Goal: Information Seeking & Learning: Learn about a topic

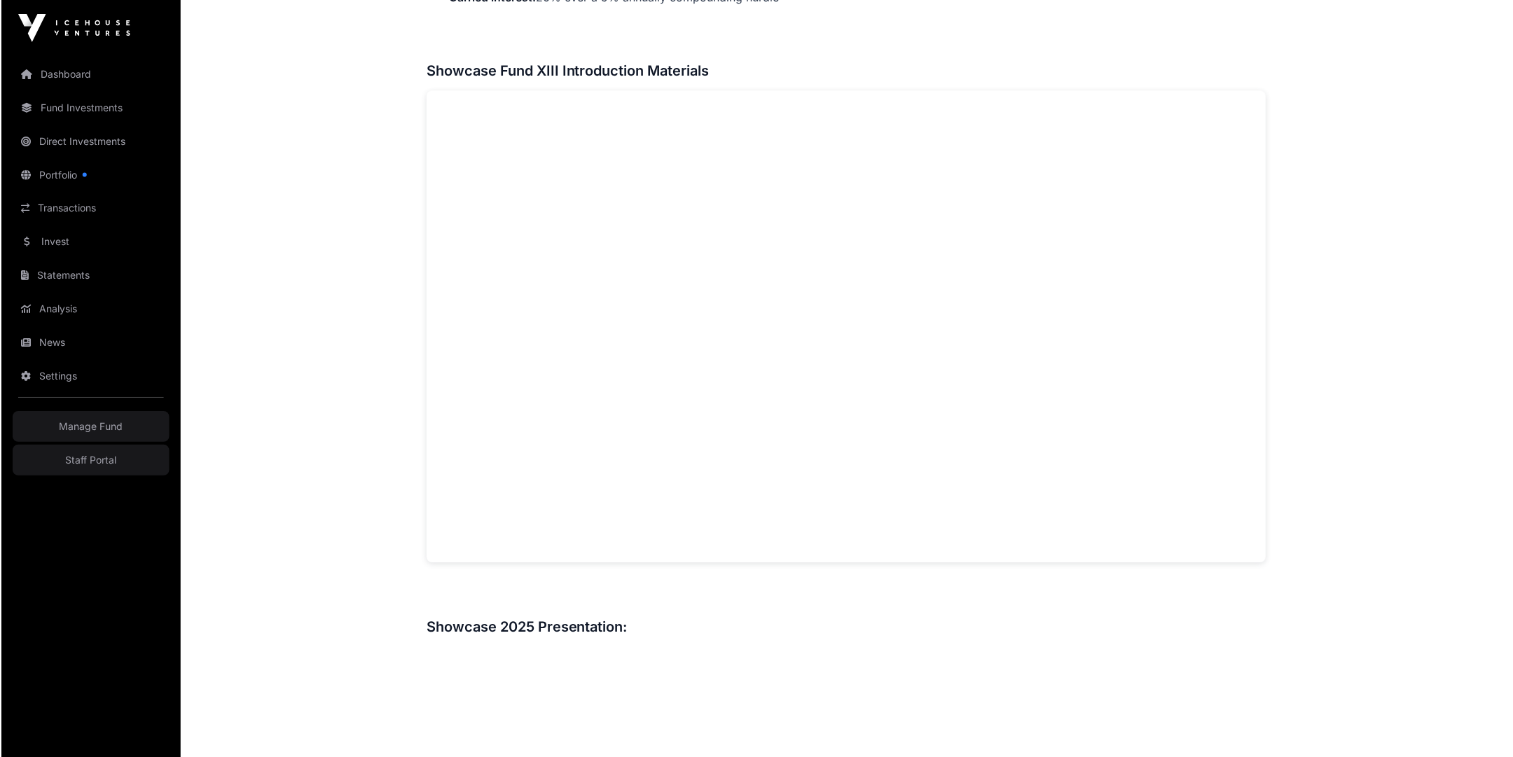
scroll to position [906, 0]
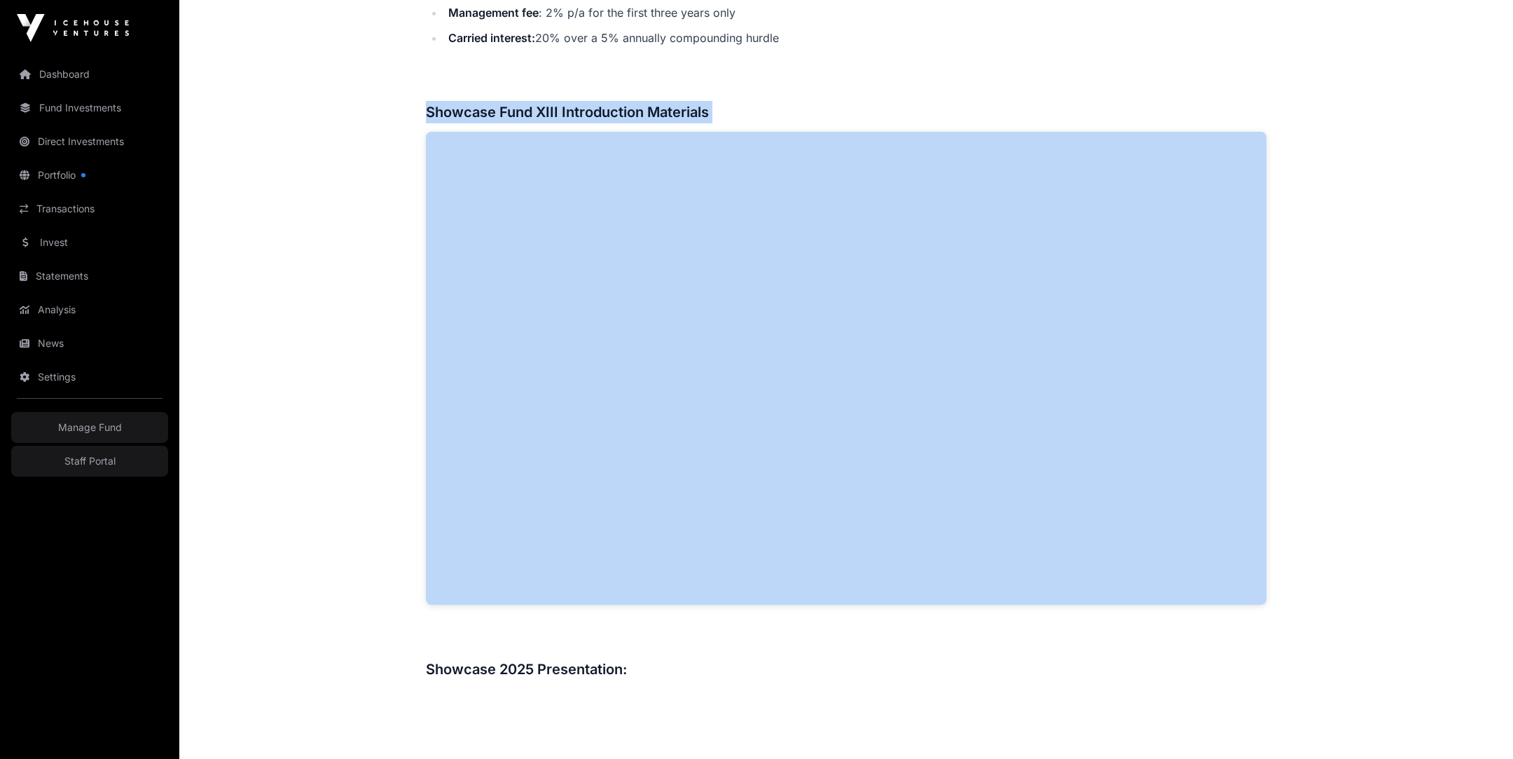
drag, startPoint x: 422, startPoint y: 108, endPoint x: 808, endPoint y: 135, distance: 387.0
click at [422, 9] on div "Showcase 2025 Showcase Fund XIII Open Showcase Fund XIII Fund Icehouse Ventures…" at bounding box center [846, 418] width 897 height 2534
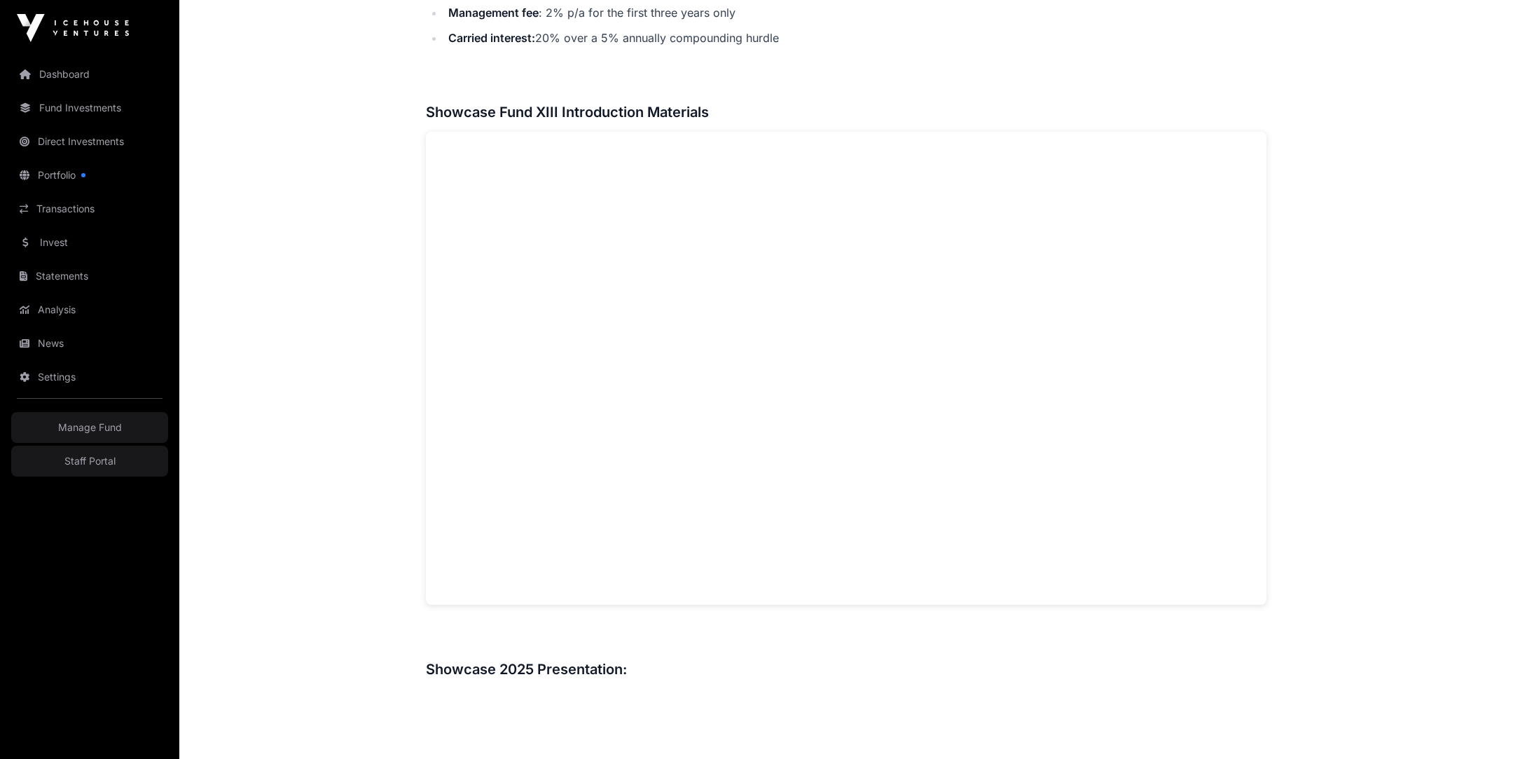
click at [703, 107] on h3 "Showcase Fund XIII Introduction Materials" at bounding box center [846, 112] width 841 height 22
drag, startPoint x: 713, startPoint y: 111, endPoint x: 383, endPoint y: 111, distance: 330.7
click at [383, 111] on main "Showcase 2025 Showcase Fund XIII Open Showcase Fund XIII Fund Icehouse Ventures…" at bounding box center [846, 468] width 1334 height 2634
click at [464, 118] on h3 "Showcase Fund XIII Introduction Materials" at bounding box center [846, 112] width 841 height 22
drag, startPoint x: 427, startPoint y: 109, endPoint x: 776, endPoint y: 109, distance: 348.9
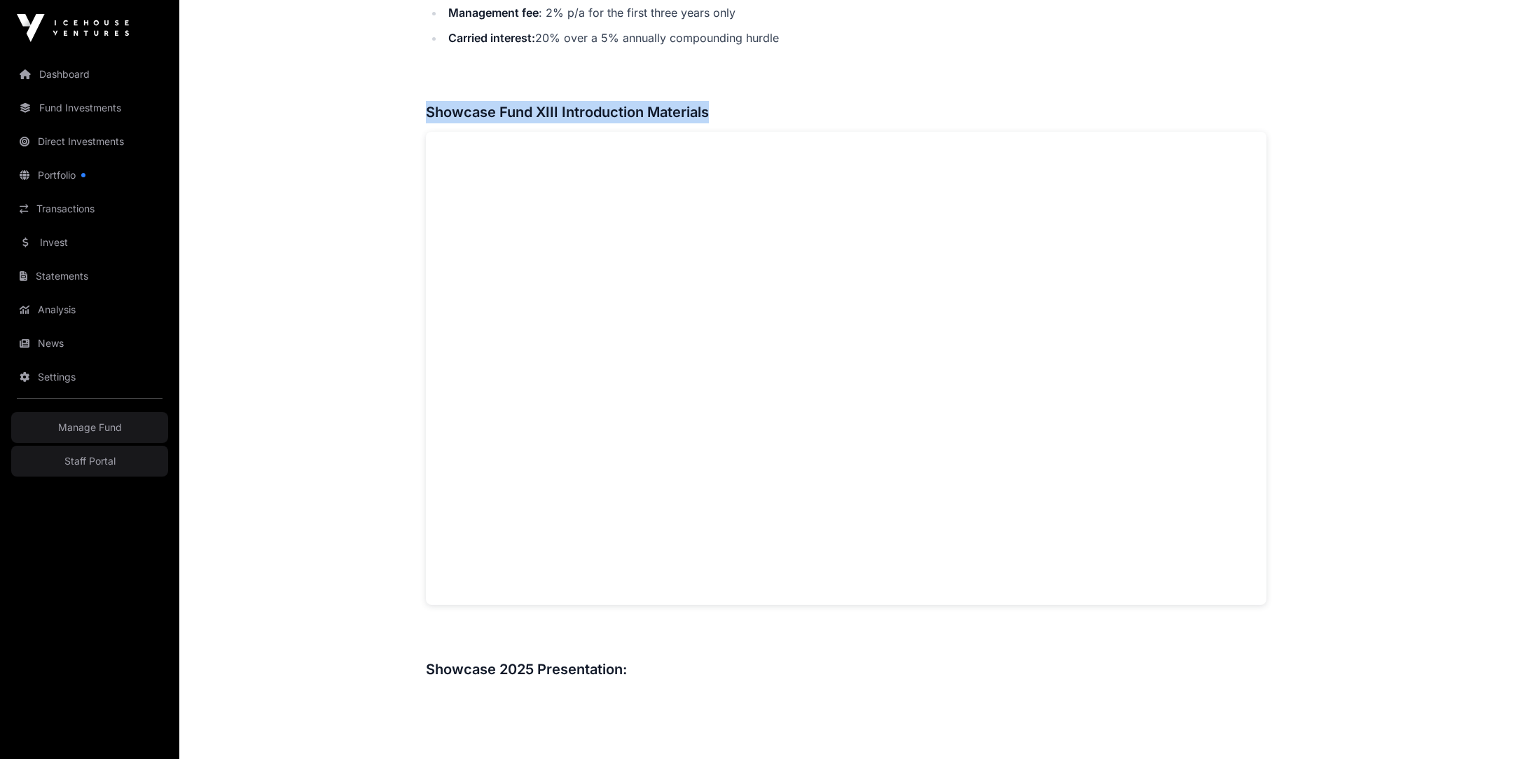
click at [776, 109] on h3 "Showcase Fund XIII Introduction Materials" at bounding box center [846, 112] width 841 height 22
click at [703, 109] on h3 "Showcase Fund XIII Introduction Materials" at bounding box center [846, 112] width 841 height 22
click at [930, 296] on main "Showcase 2025 Showcase Fund XIII Open Showcase Fund XIII Fund Icehouse Ventures…" at bounding box center [846, 468] width 1334 height 2634
click at [268, 352] on main "Showcase 2025 Showcase Fund XIII Open Showcase Fund XIII Fund Icehouse Ventures…" at bounding box center [846, 468] width 1334 height 2634
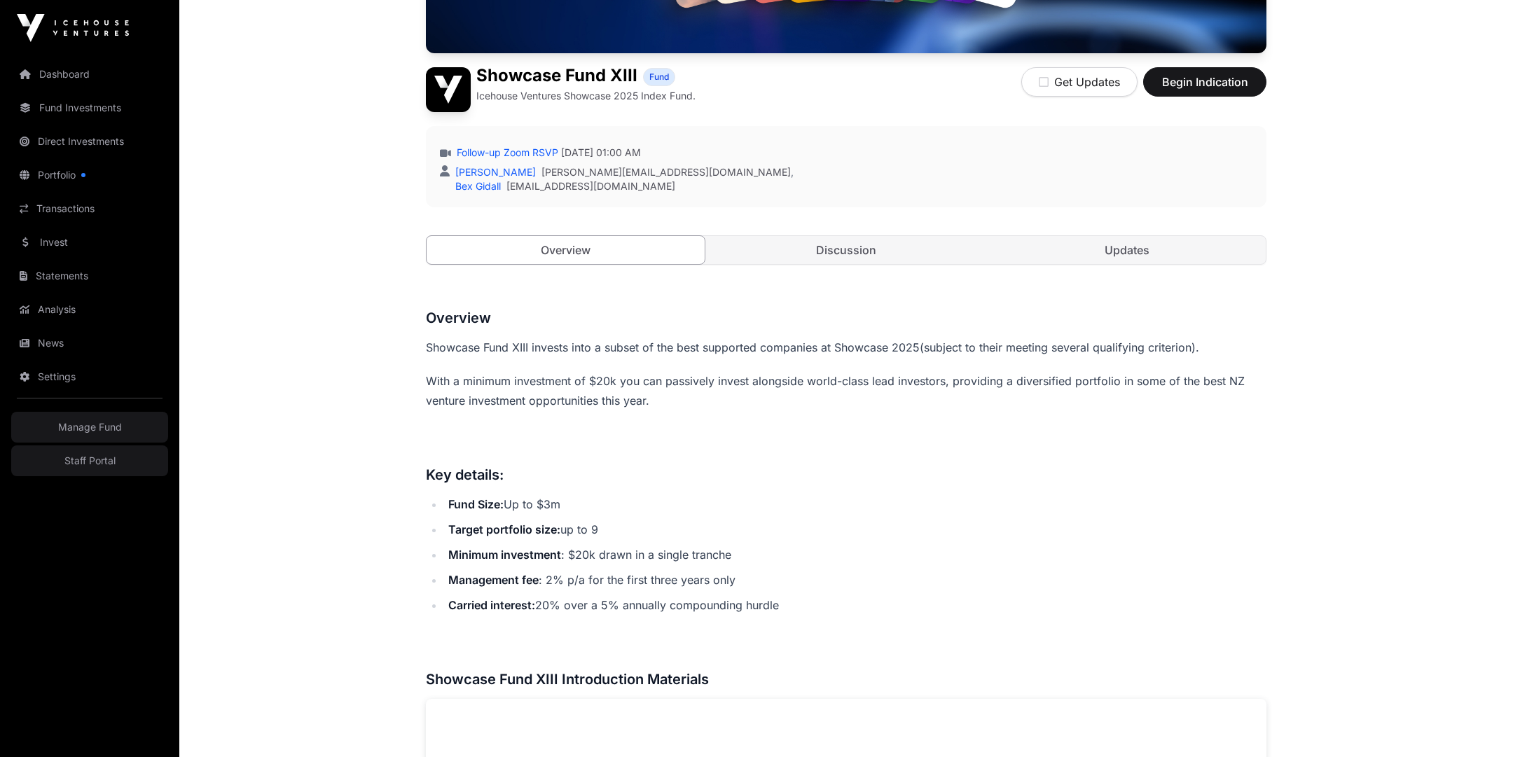
scroll to position [215, 0]
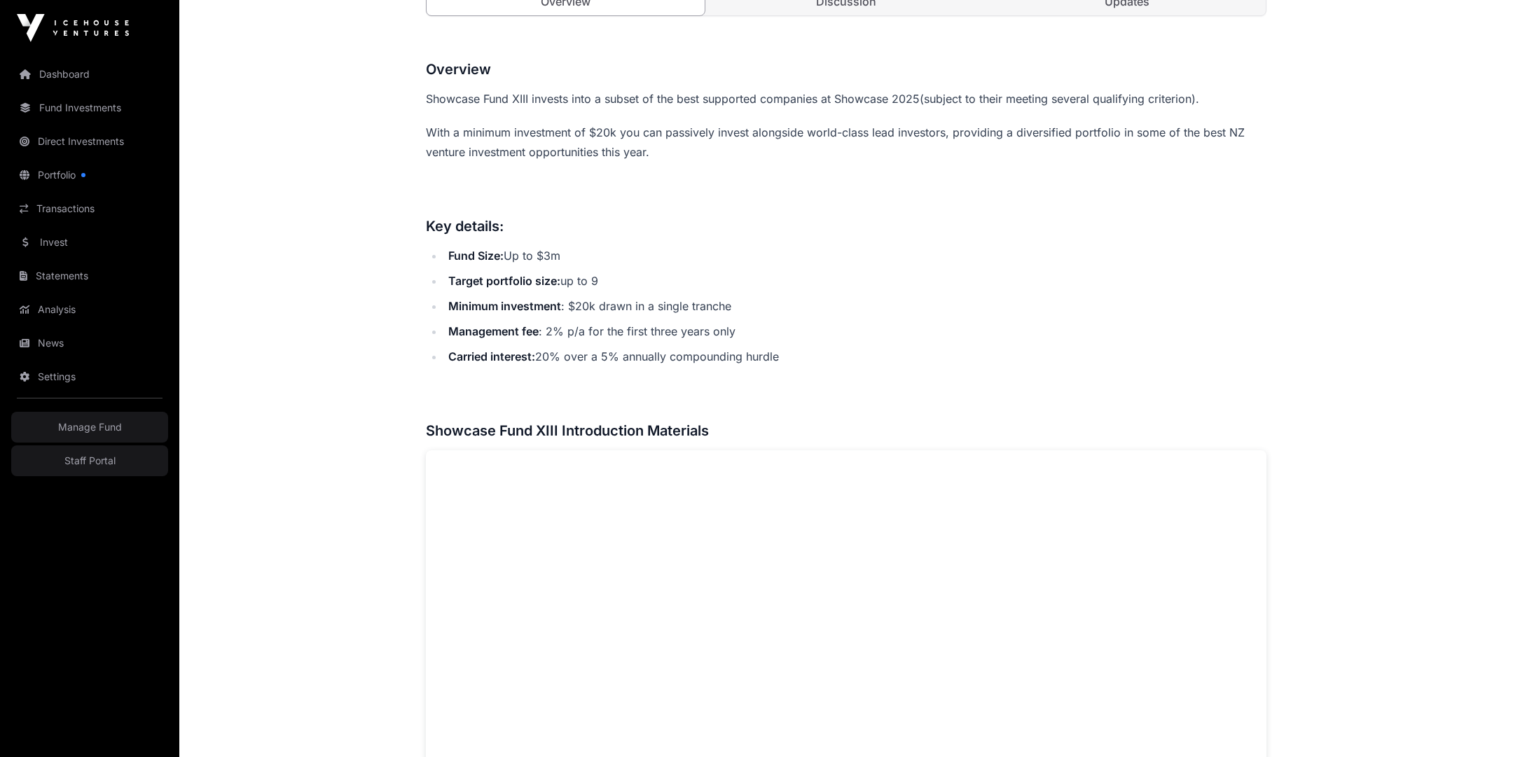
scroll to position [574, 0]
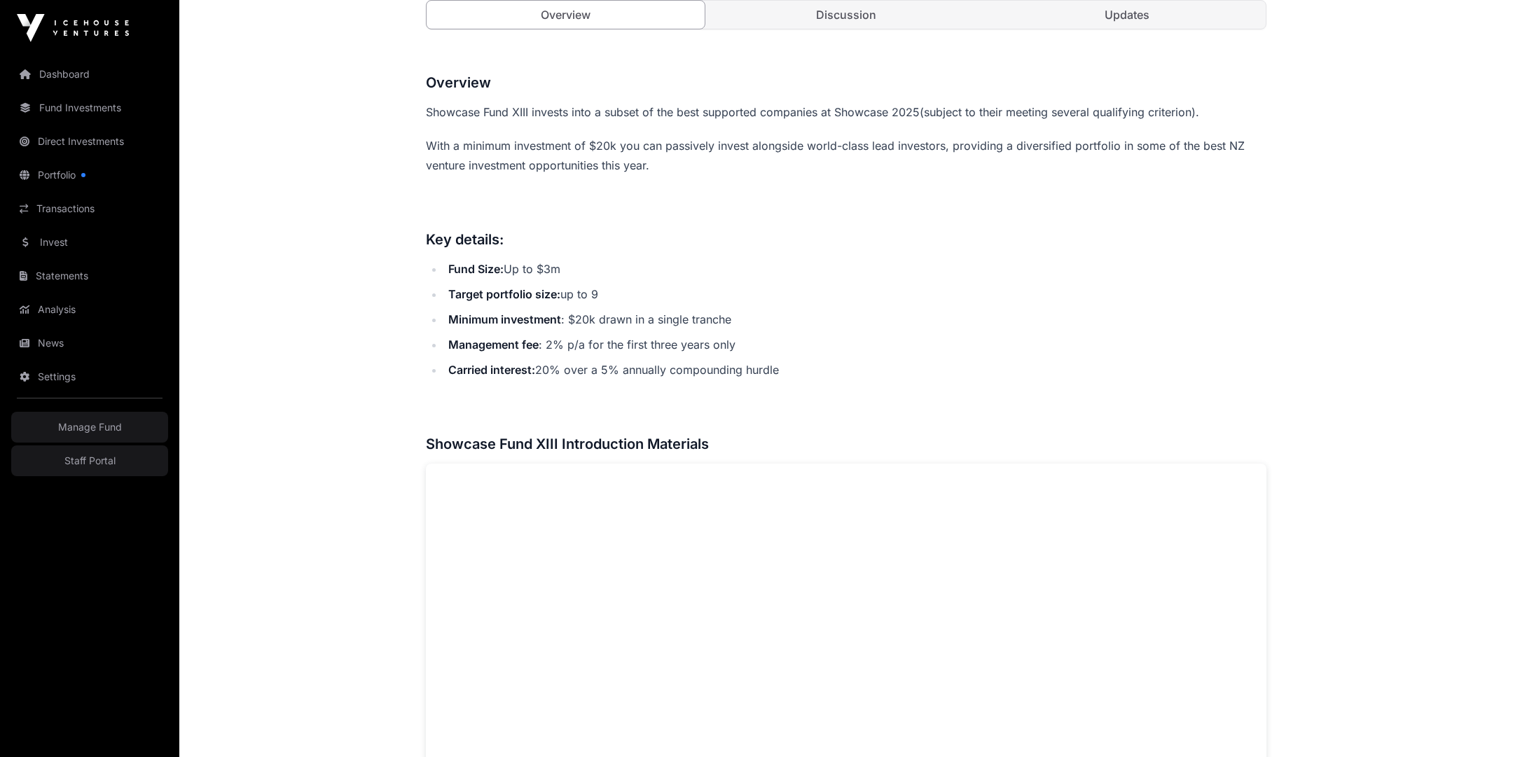
click at [554, 269] on li "Fund Size: Up to $3m" at bounding box center [855, 269] width 823 height 20
click at [565, 270] on li "Fund Size: Up to $3m" at bounding box center [855, 269] width 823 height 20
drag, startPoint x: 565, startPoint y: 270, endPoint x: 371, endPoint y: 249, distance: 195.2
click at [542, 276] on li "Fund Size: Up to $3m" at bounding box center [855, 269] width 823 height 20
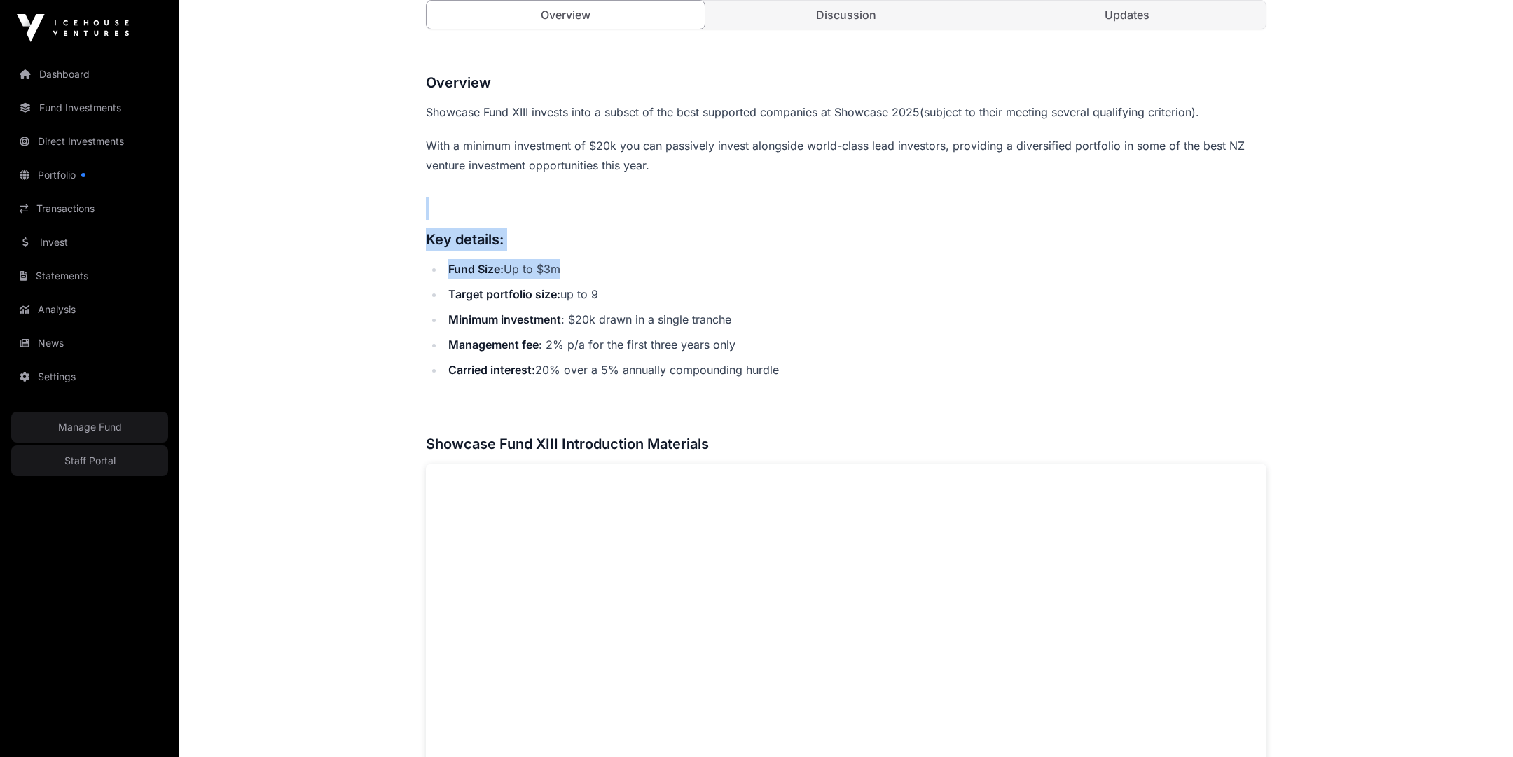
drag, startPoint x: 572, startPoint y: 277, endPoint x: 345, endPoint y: 210, distance: 235.9
click at [433, 247] on h3 "Key details:" at bounding box center [846, 239] width 841 height 22
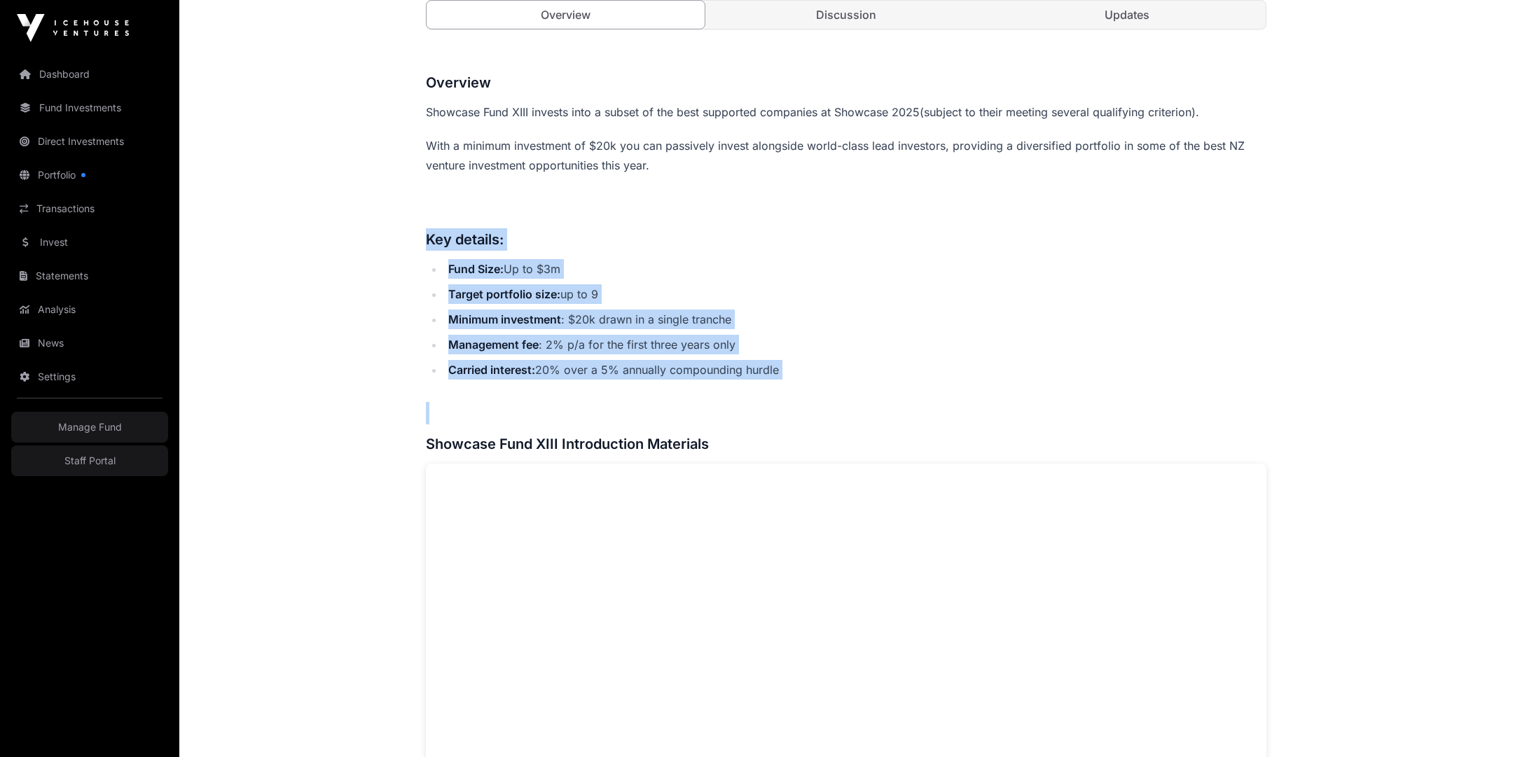
drag, startPoint x: 424, startPoint y: 243, endPoint x: 720, endPoint y: 406, distance: 337.8
click at [720, 406] on div "Showcase 2025 Showcase Fund XIII Open Showcase Fund XIII Fund Icehouse Ventures…" at bounding box center [846, 750] width 897 height 2534
